Goal: Information Seeking & Learning: Find specific fact

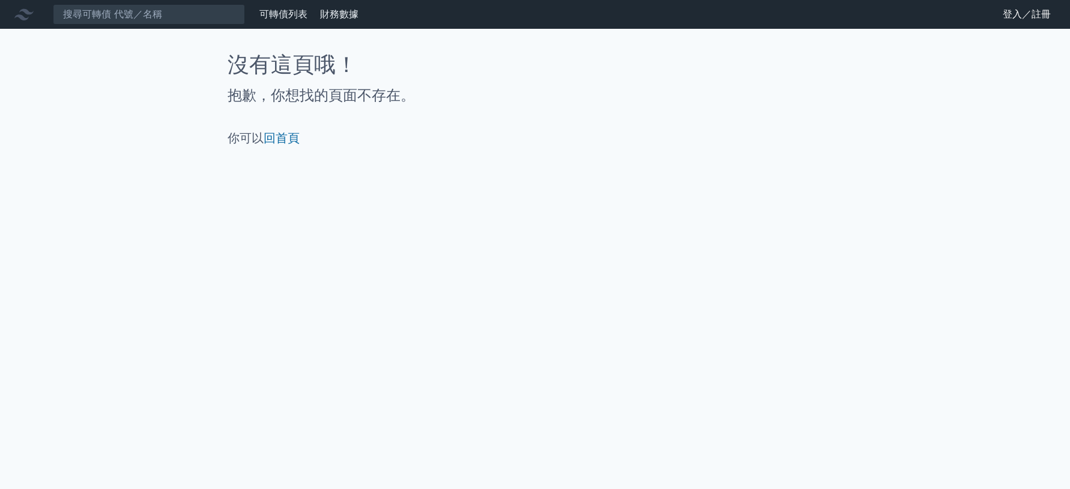
click at [1012, 16] on link "登入／註冊" at bounding box center [1026, 14] width 67 height 19
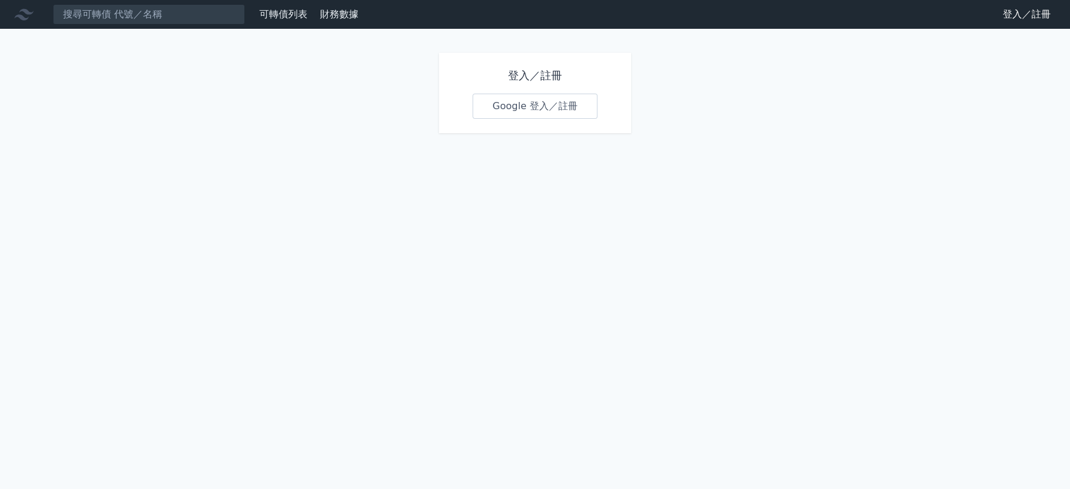
click at [483, 101] on link "Google 登入／註冊" at bounding box center [534, 106] width 125 height 25
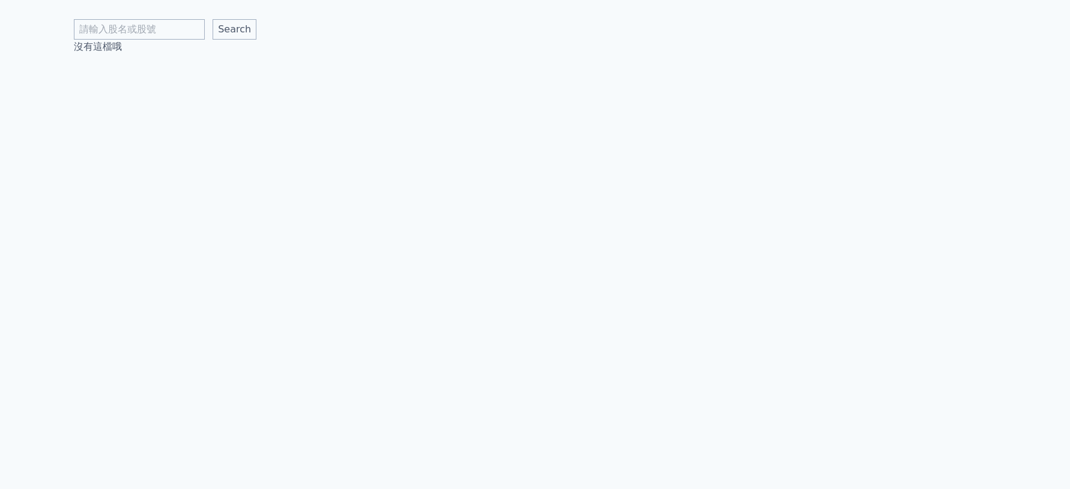
click at [134, 34] on input "text" at bounding box center [139, 29] width 131 height 20
type input "ㄏ"
type input "c"
type input "華懋"
click at [213, 19] on input "Search" at bounding box center [235, 29] width 44 height 20
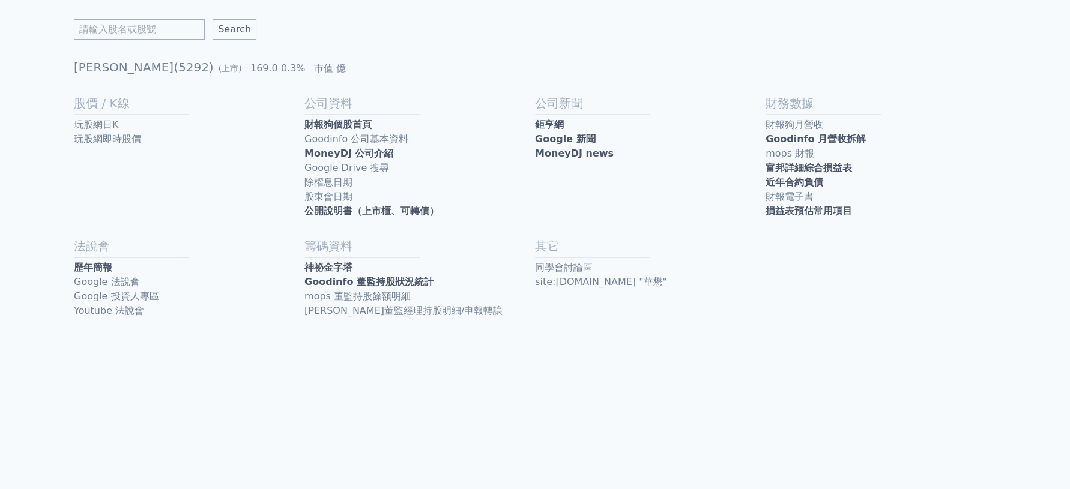
click at [848, 179] on link "近年合約負債" at bounding box center [880, 182] width 231 height 14
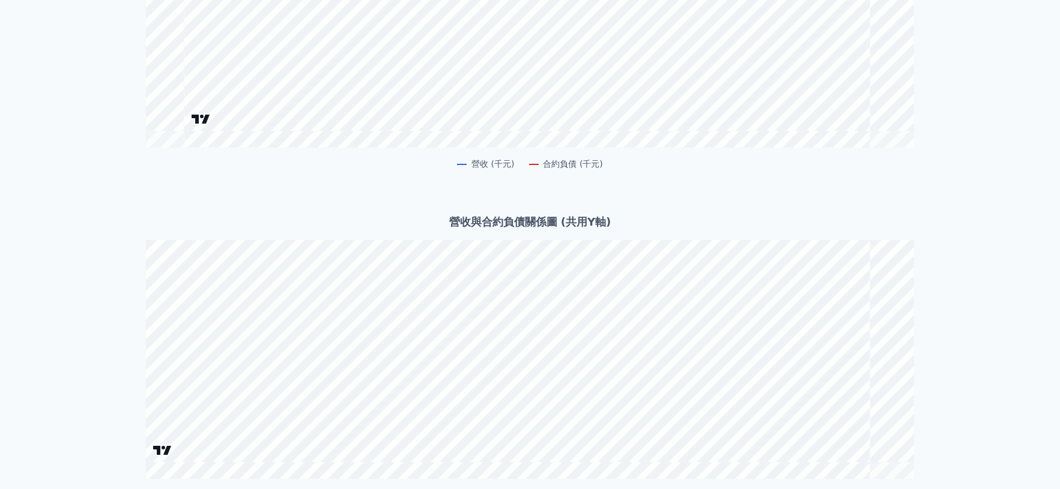
scroll to position [267, 0]
